Goal: Task Accomplishment & Management: Manage account settings

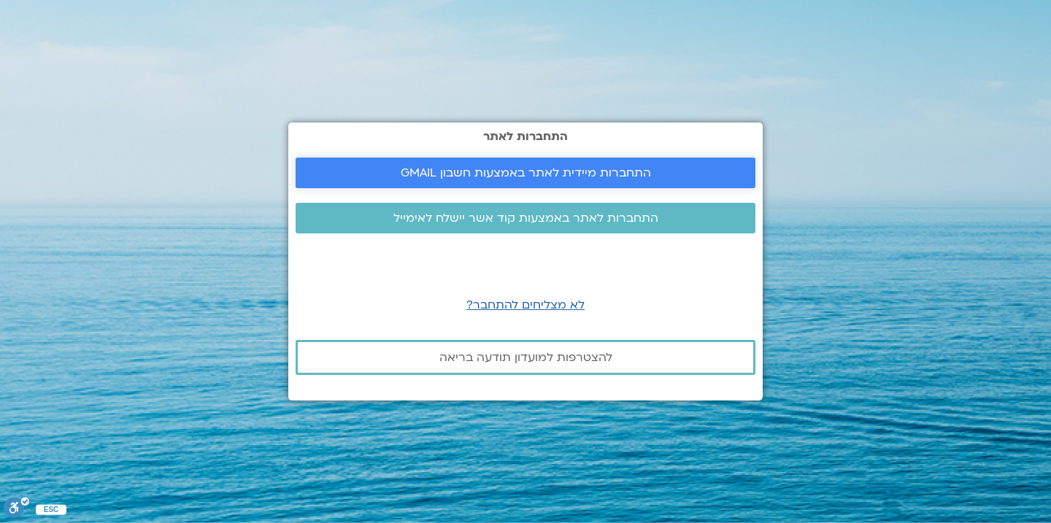
click at [412, 174] on span "התחברות מיידית לאתר באמצעות חשבון GMAIL" at bounding box center [526, 172] width 250 height 13
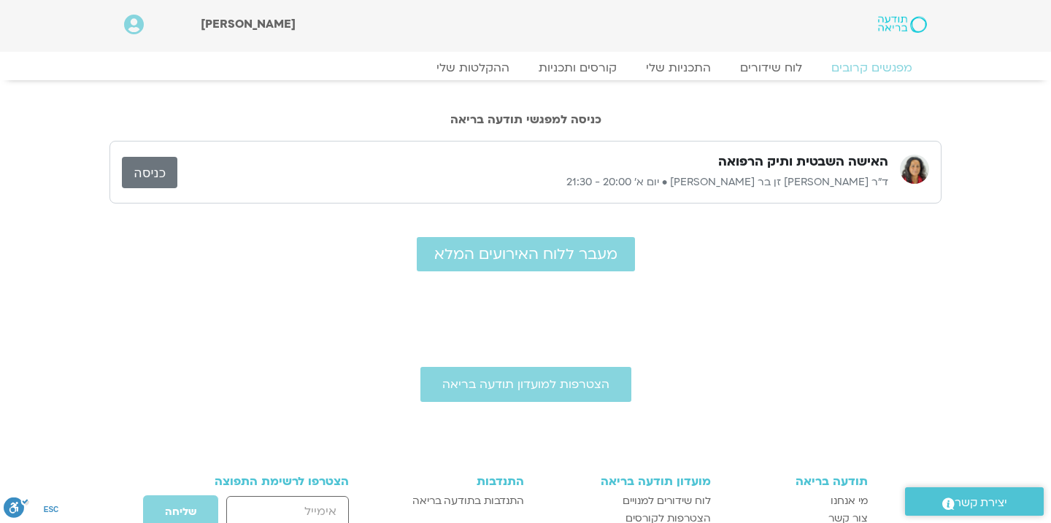
click at [157, 172] on link "כניסה" at bounding box center [149, 172] width 55 height 31
click at [159, 164] on link "כניסה" at bounding box center [149, 172] width 55 height 31
